Goal: Task Accomplishment & Management: Manage account settings

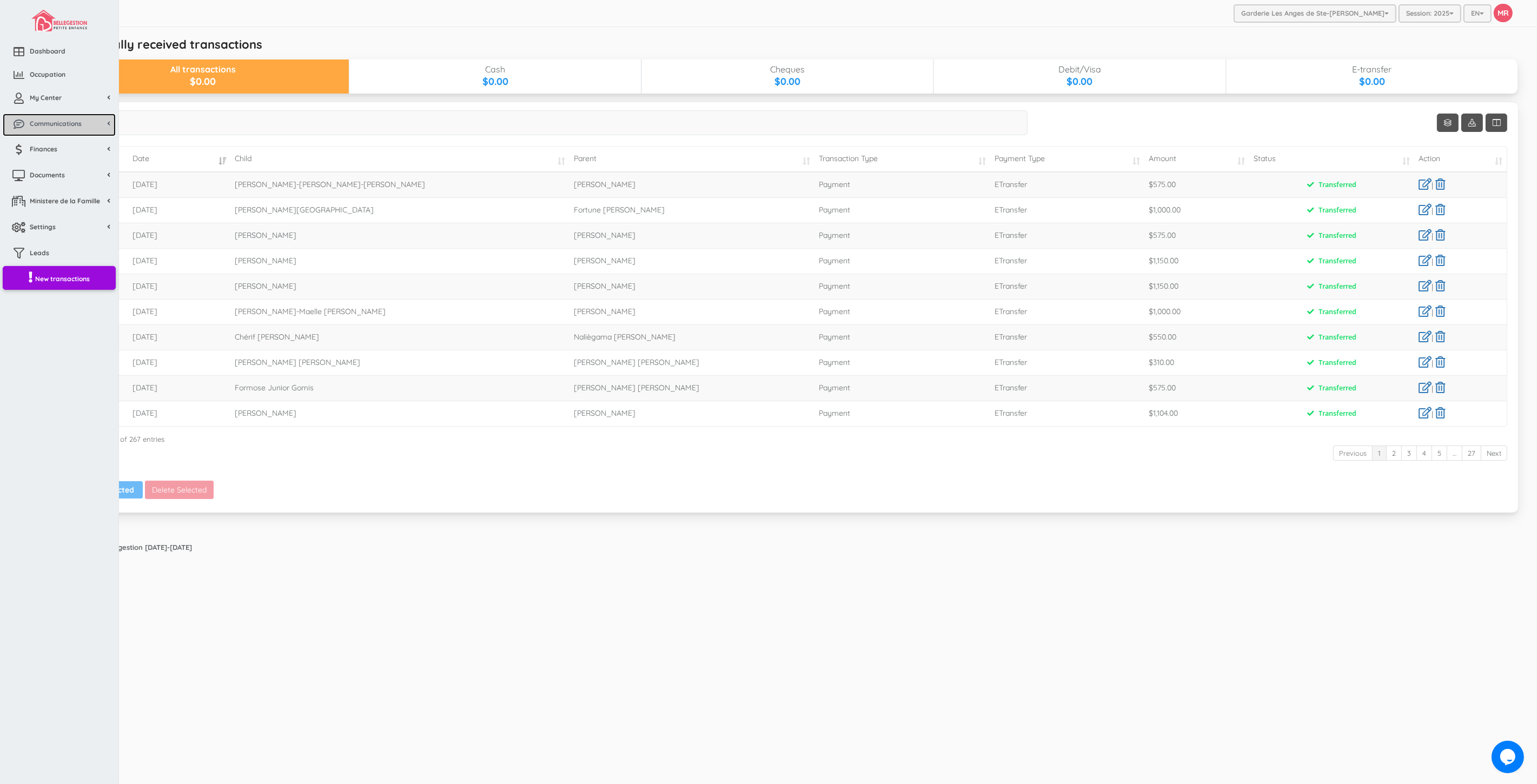
click at [51, 128] on span "Communications" at bounding box center [56, 124] width 52 height 9
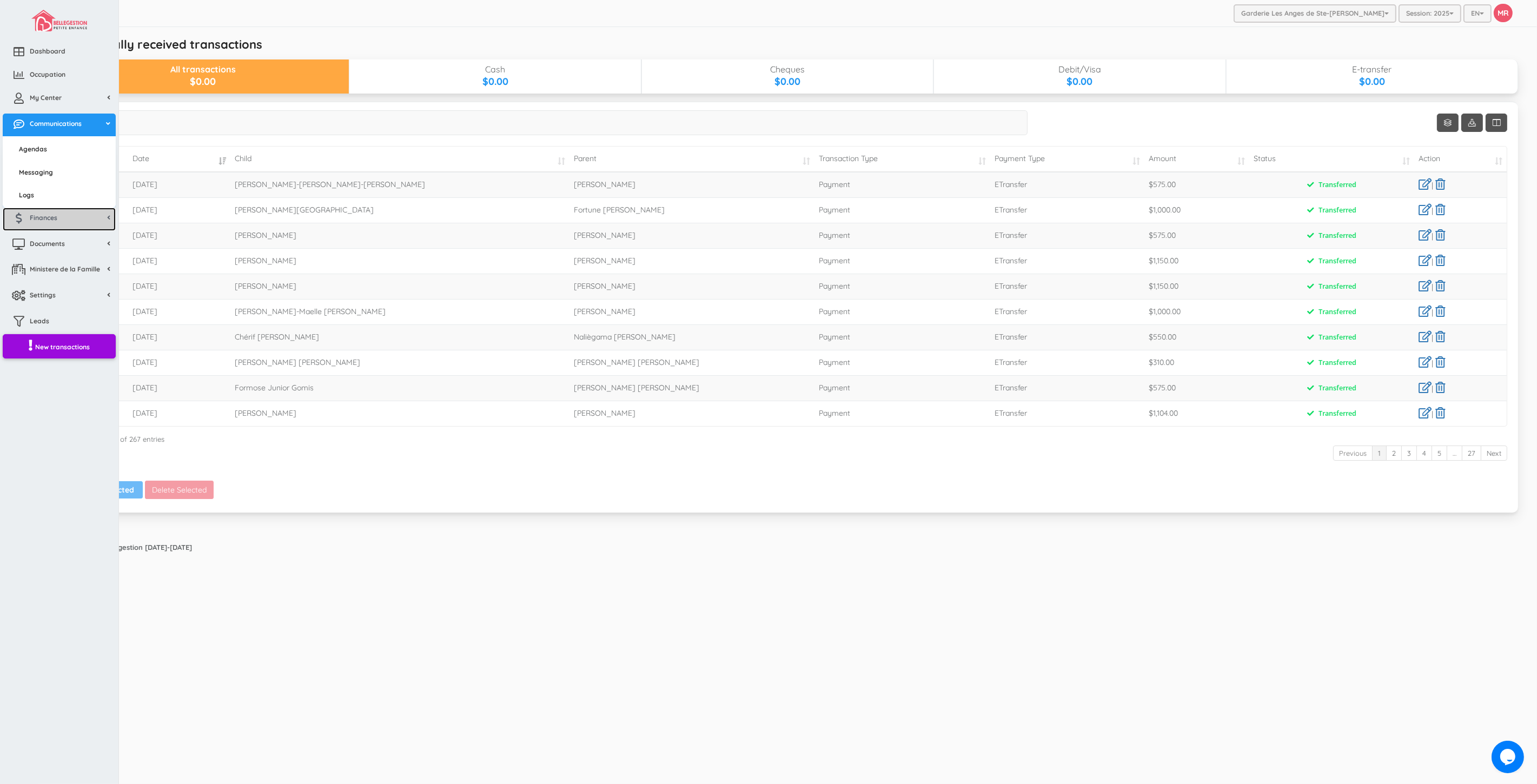
click at [59, 220] on link "Finances" at bounding box center [59, 219] width 113 height 23
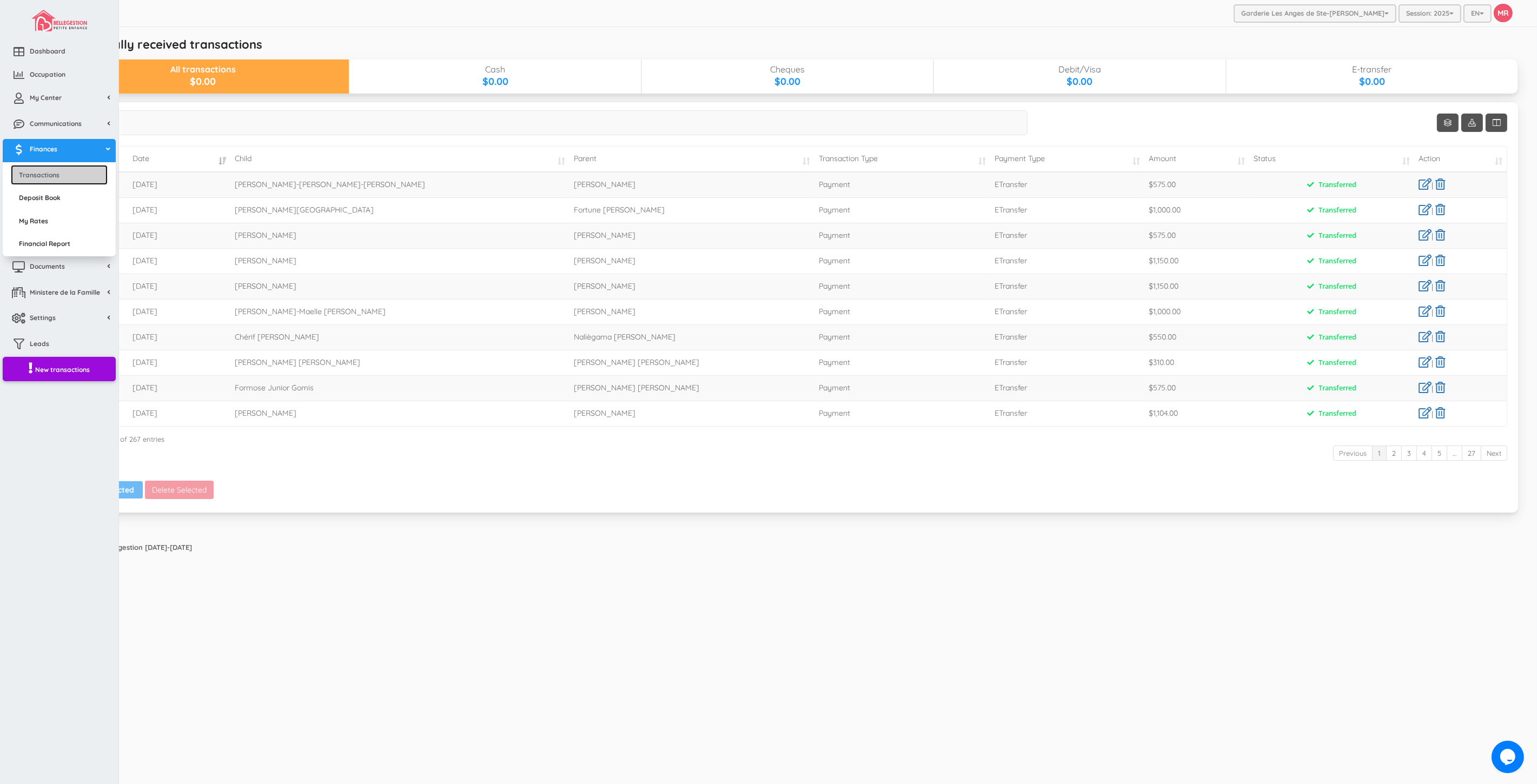
click at [67, 171] on link "Transactions" at bounding box center [59, 175] width 97 height 20
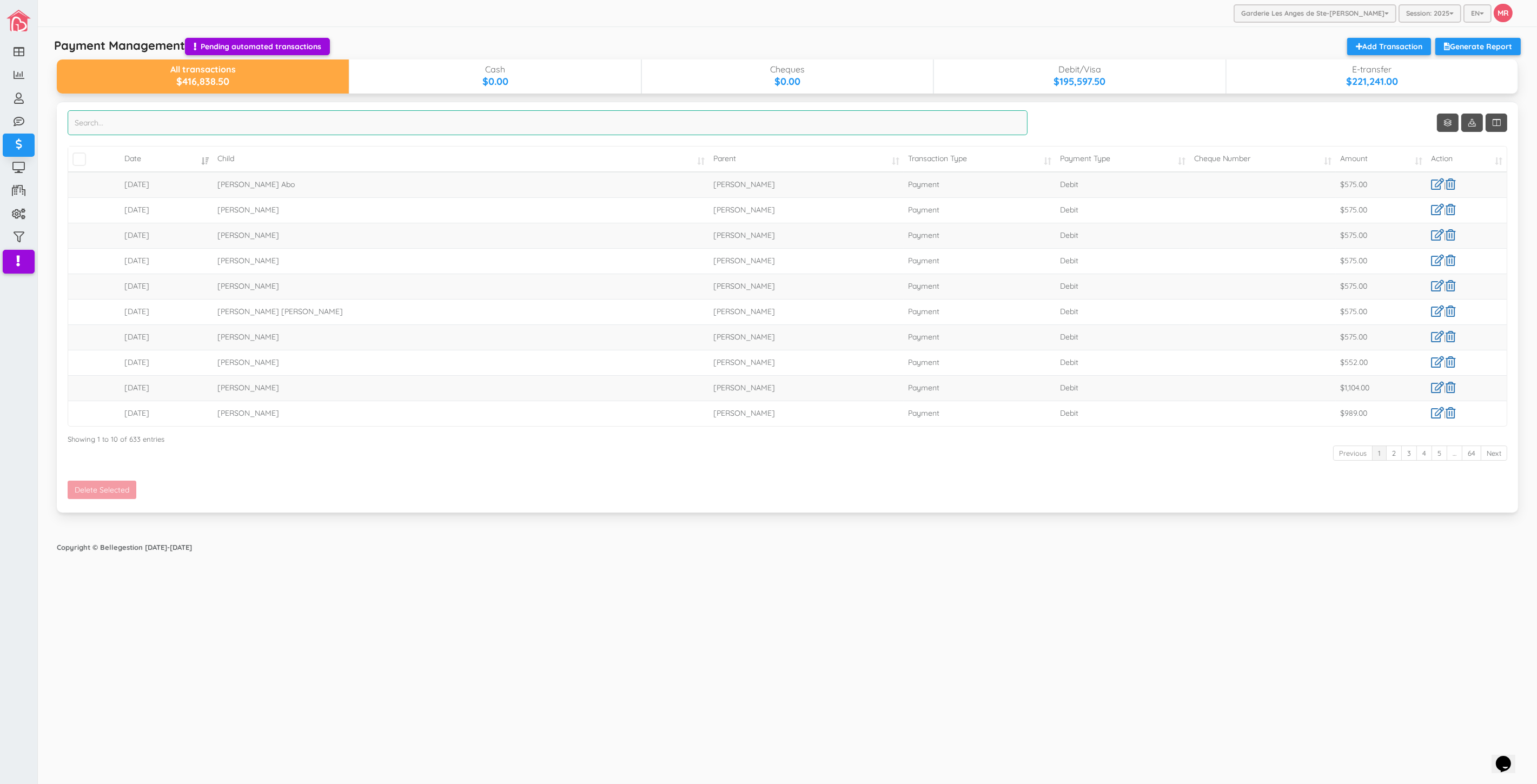
click at [360, 121] on input "search" at bounding box center [548, 123] width 960 height 25
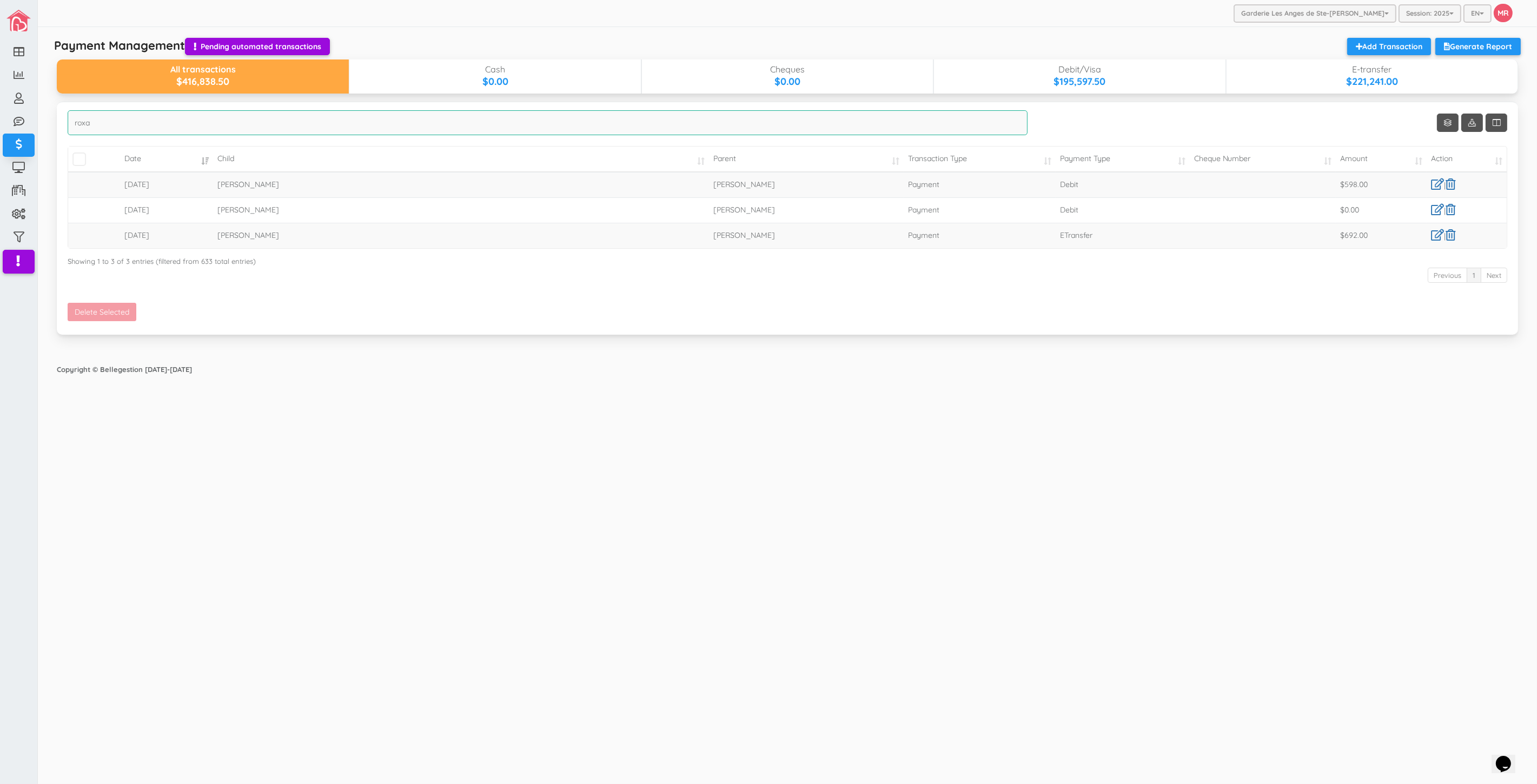
type input "roxa"
drag, startPoint x: 1390, startPoint y: 210, endPoint x: 1296, endPoint y: 207, distance: 94.0
click at [1296, 207] on tr "2025-10-01 Lyviah Leroux Roxanne Desroches Levesque Payment Debit $0.00 |" at bounding box center [787, 210] width 1439 height 25
click at [1296, 207] on td at bounding box center [1263, 210] width 147 height 25
click at [1232, 483] on div "Garderie Les Anges de Ste-Therese Garderie Les Anges de Ste-Therese Garderie Le…" at bounding box center [787, 392] width 1499 height 784
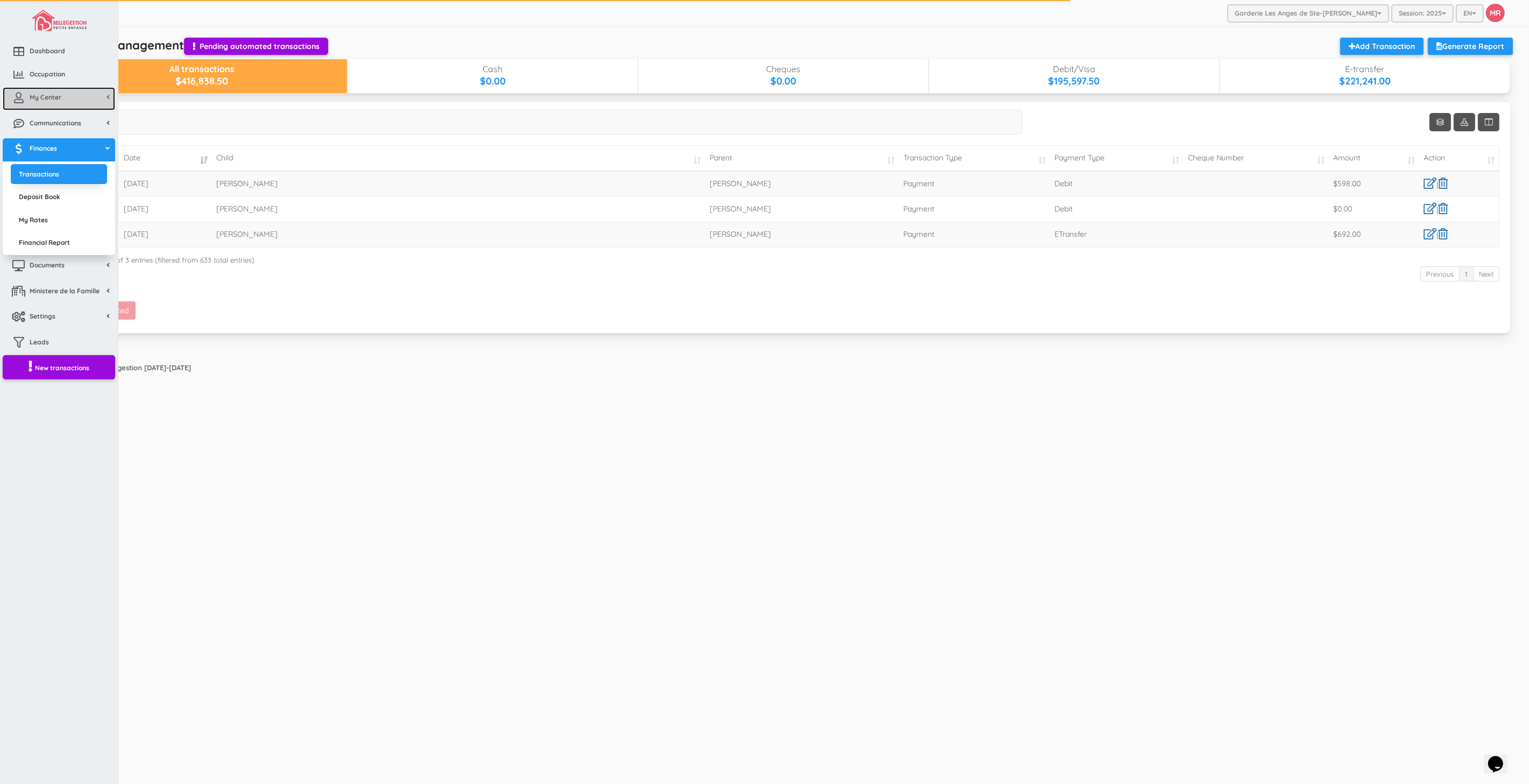
click at [40, 90] on link "My Center" at bounding box center [59, 98] width 112 height 23
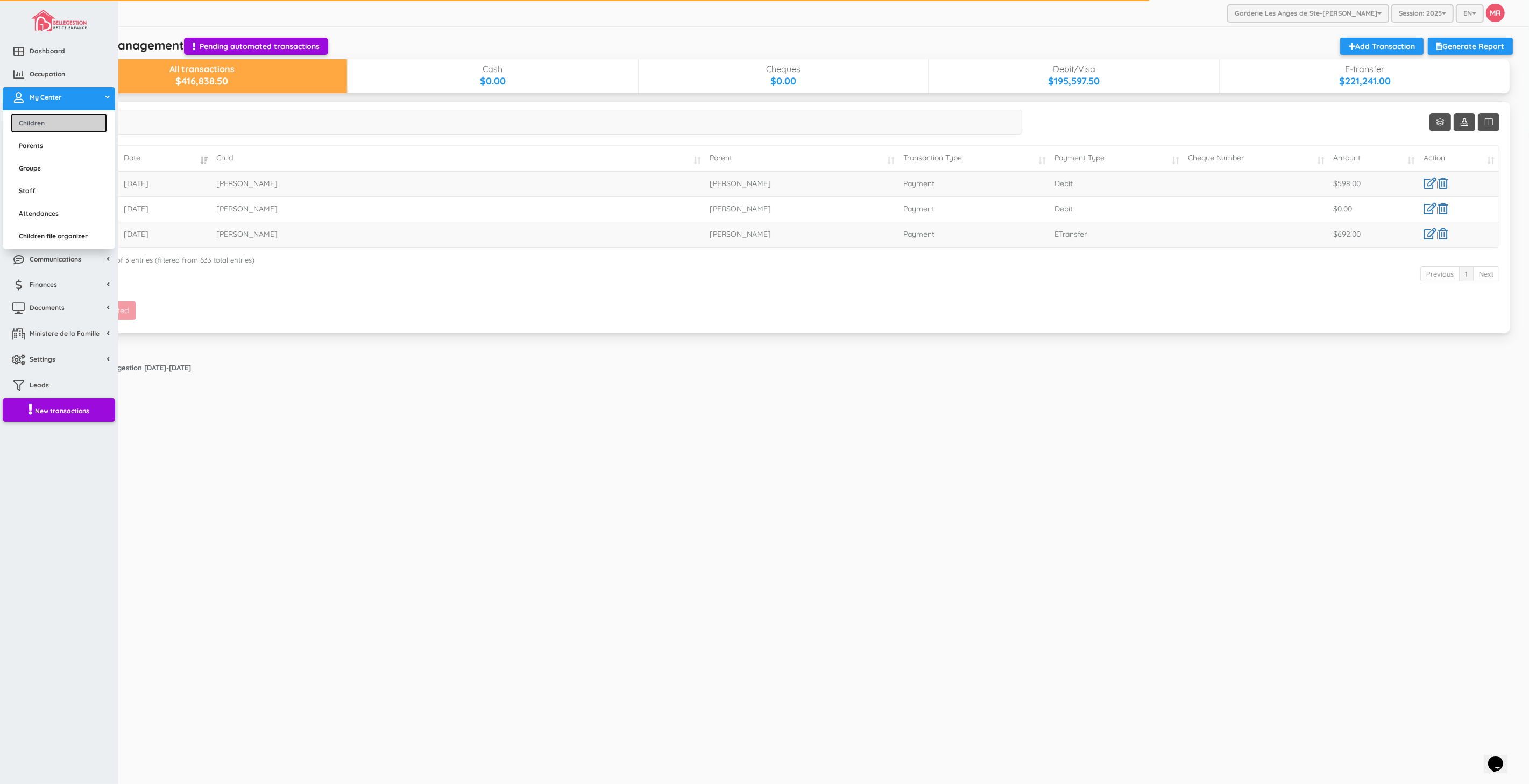
click at [52, 119] on link "Children" at bounding box center [59, 123] width 96 height 20
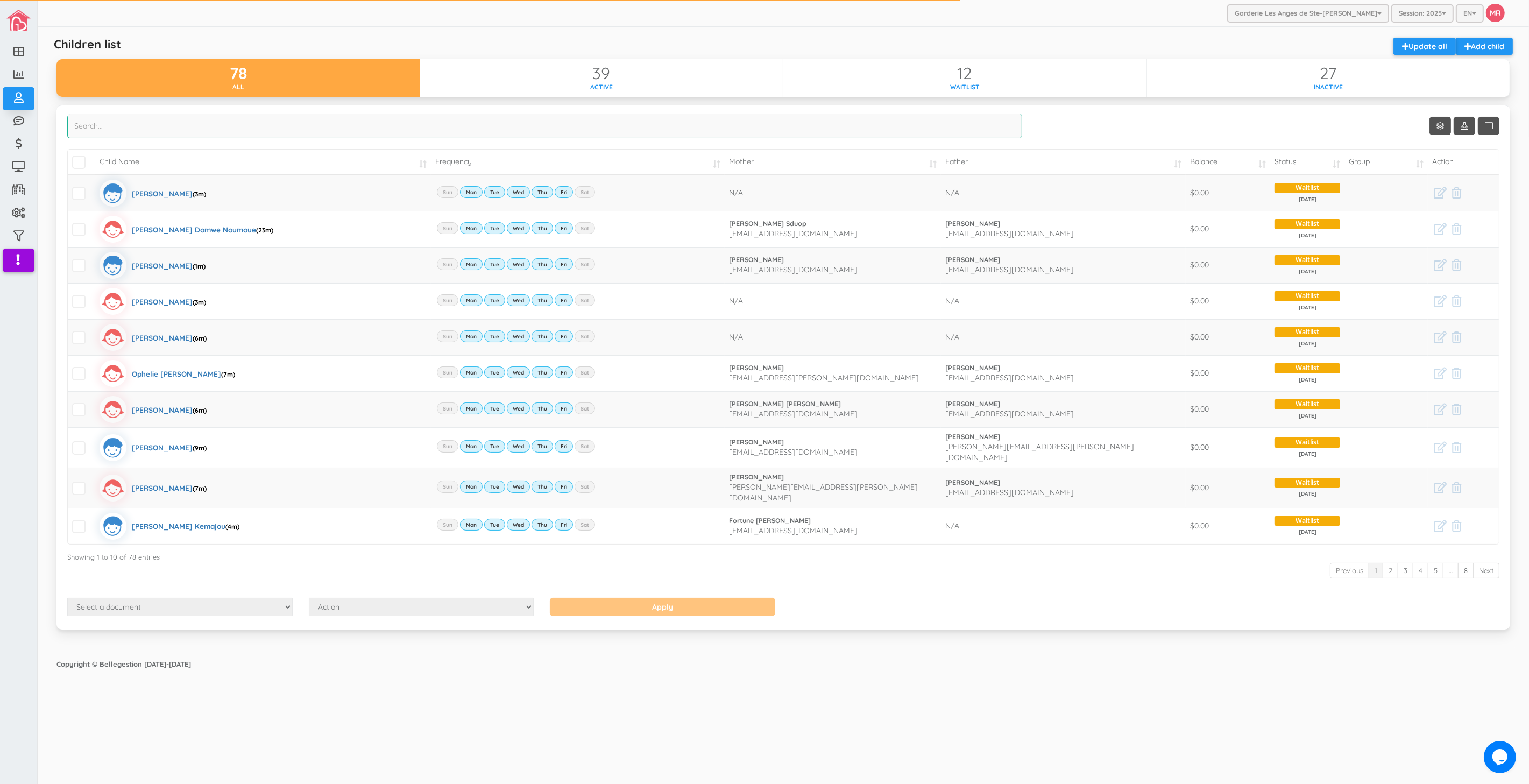
click at [633, 134] on input "search" at bounding box center [545, 126] width 955 height 24
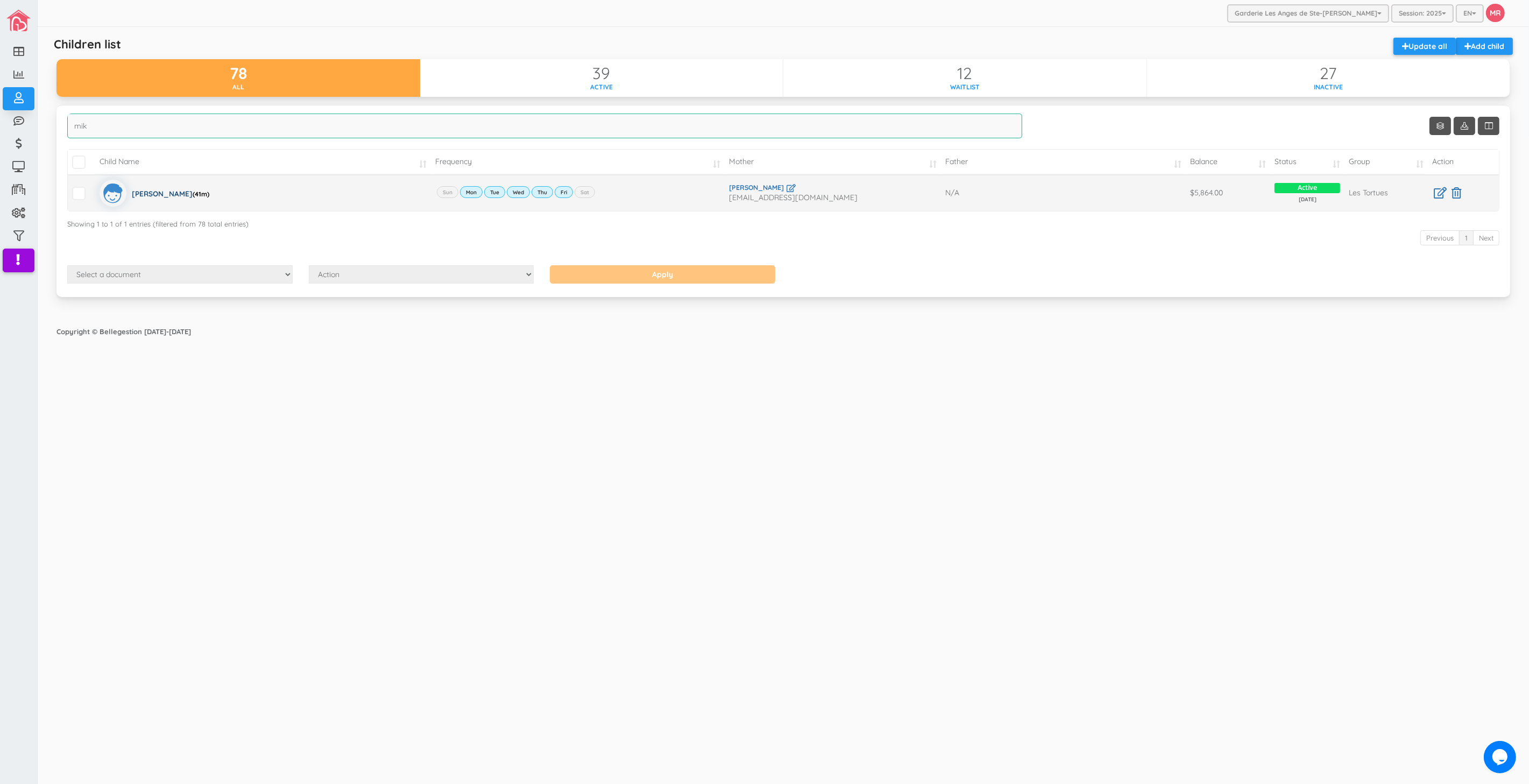
type input "mik"
click at [152, 188] on div "Mikayla Love Lafleur (41m)" at bounding box center [170, 193] width 78 height 27
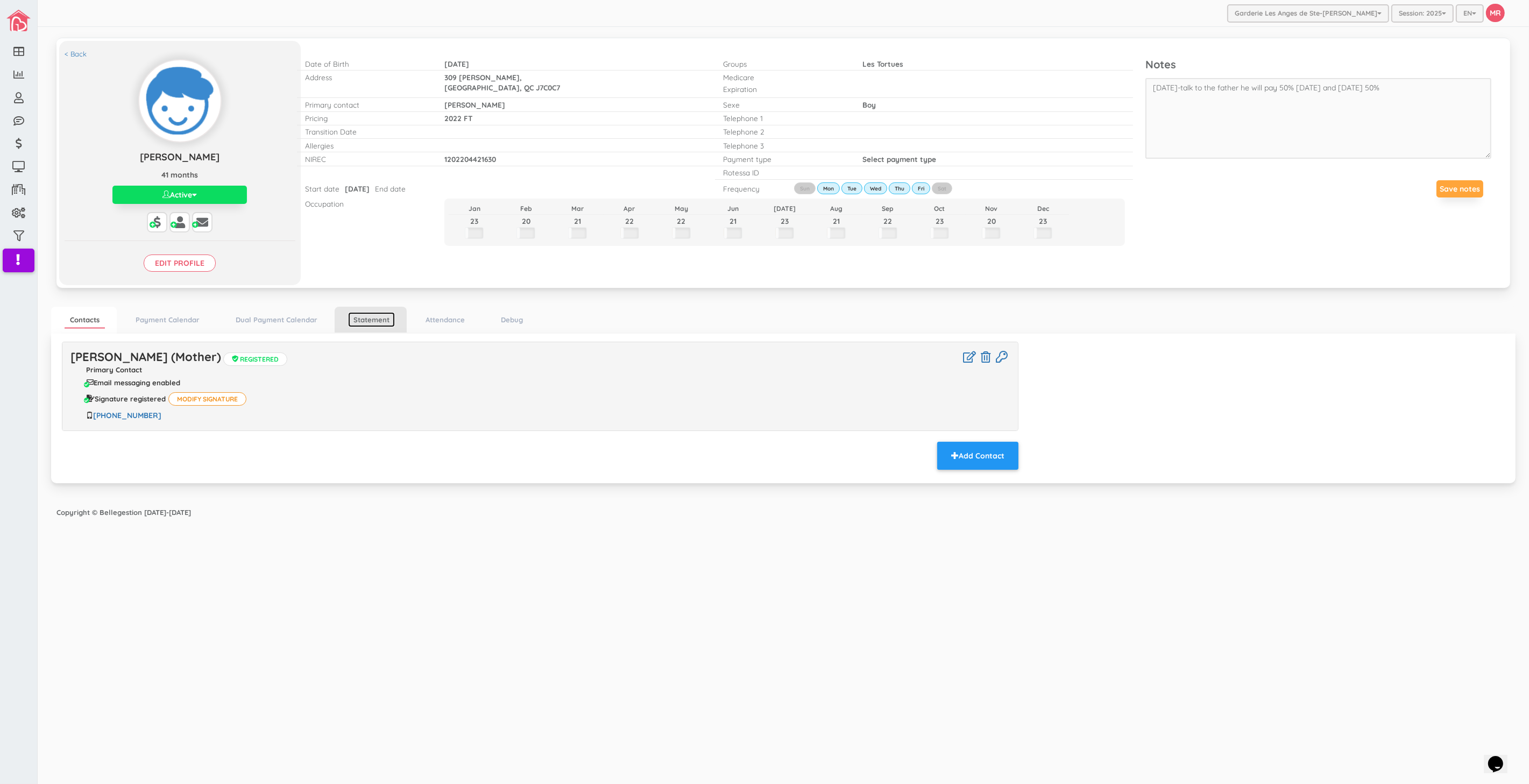
click at [389, 321] on link "Statement" at bounding box center [371, 320] width 47 height 16
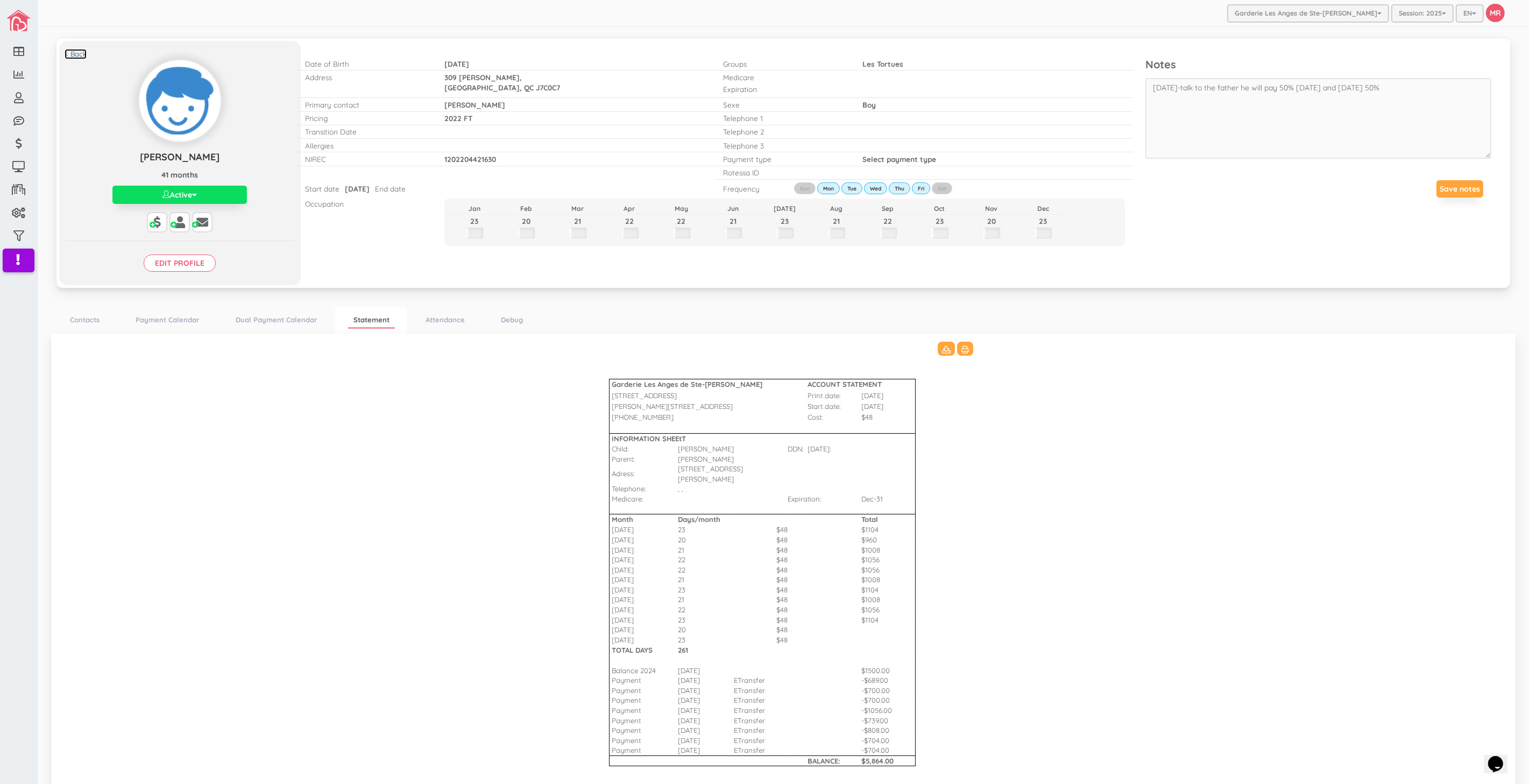
click at [73, 55] on link "< Back" at bounding box center [75, 54] width 22 height 10
